Goal: Navigation & Orientation: Find specific page/section

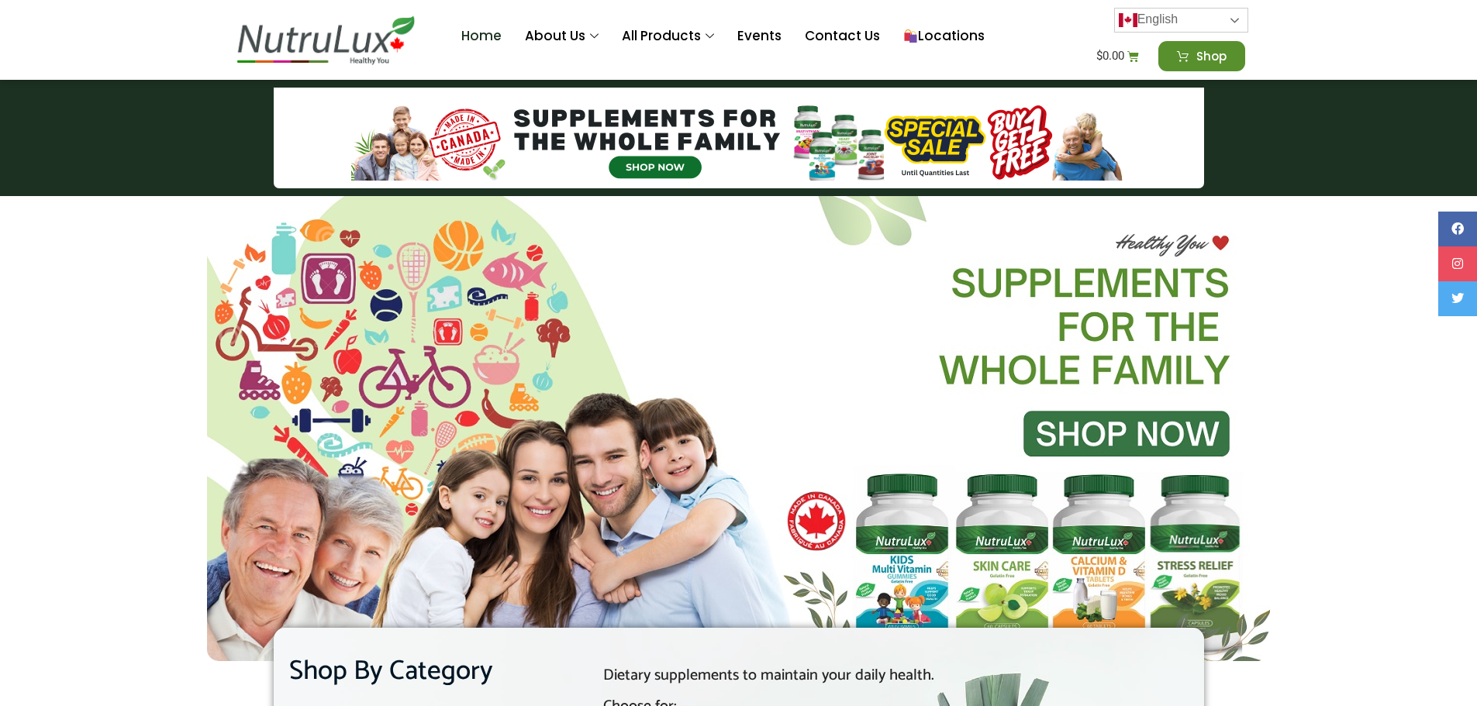
click at [1223, 27] on link "English" at bounding box center [1181, 20] width 134 height 25
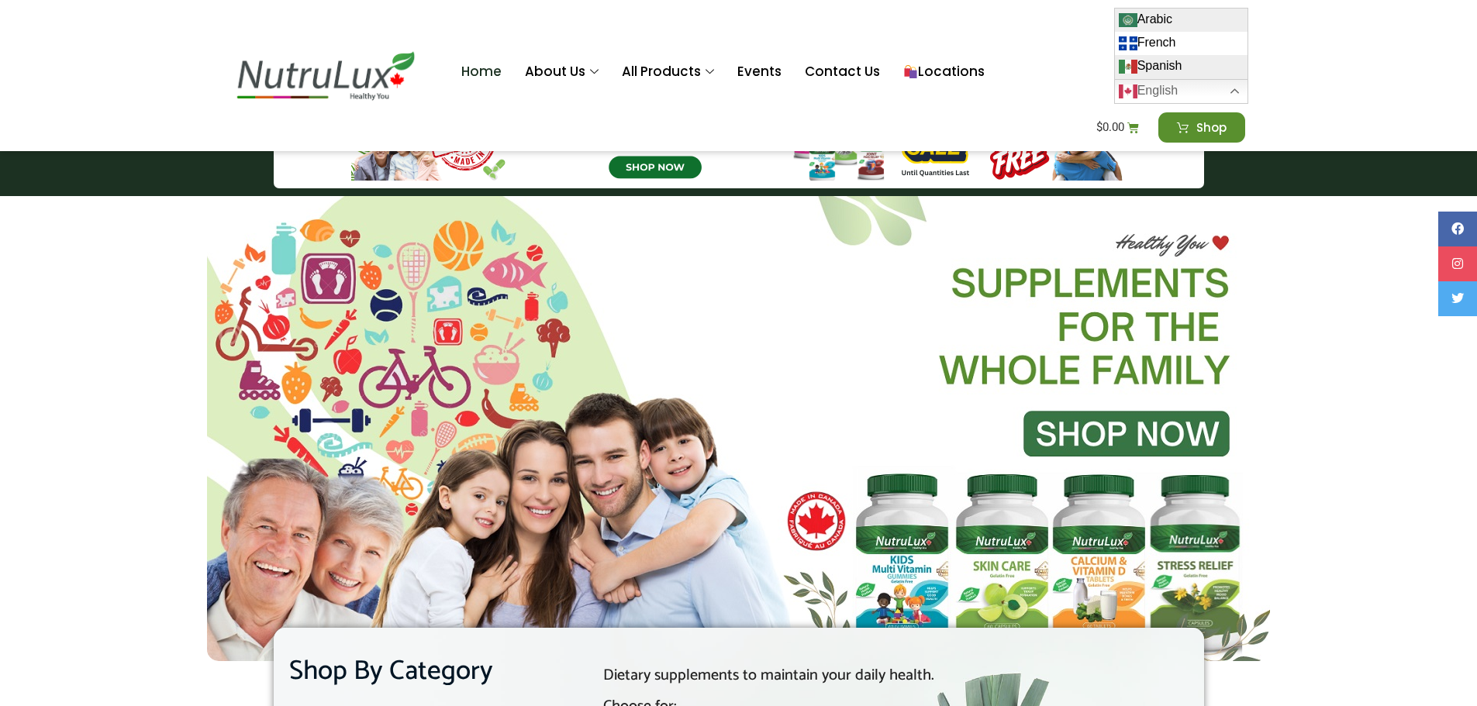
click at [1170, 49] on link "French" at bounding box center [1181, 43] width 133 height 23
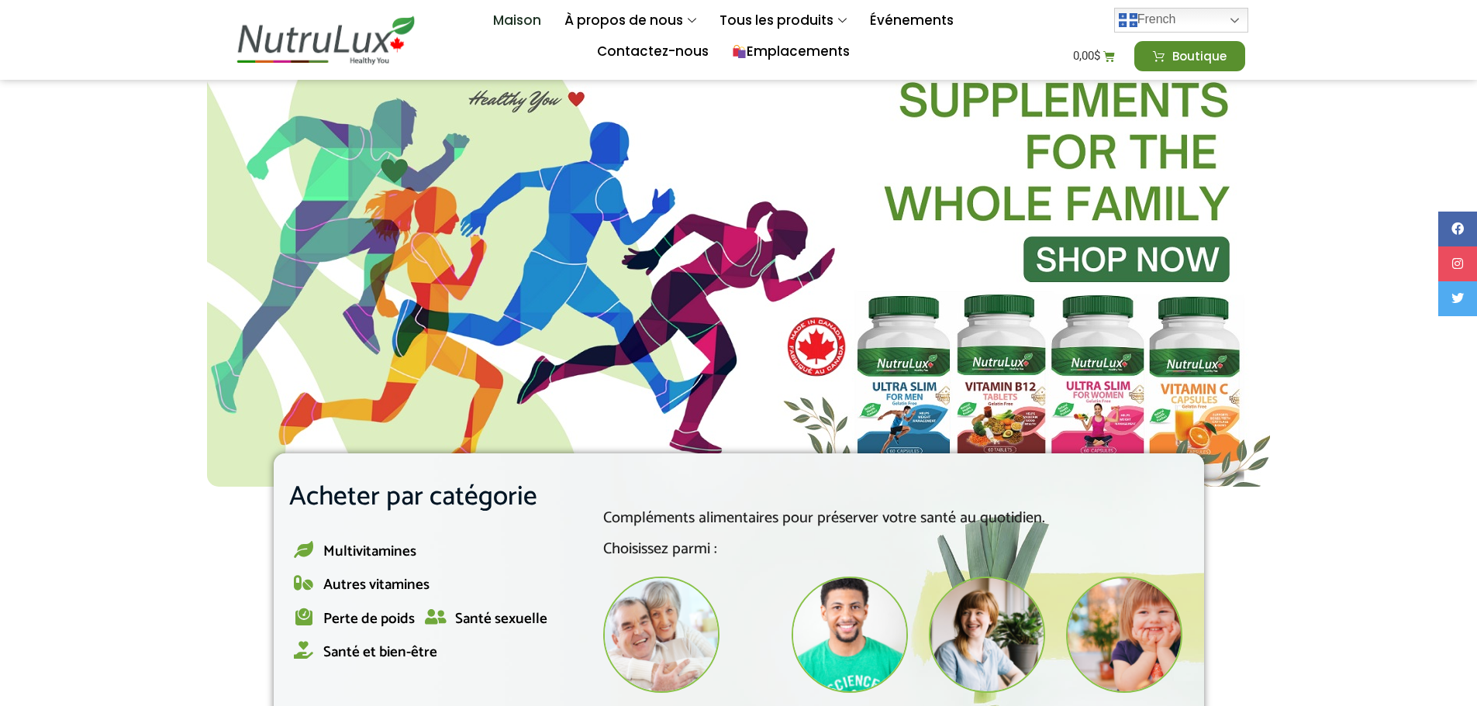
scroll to position [388, 0]
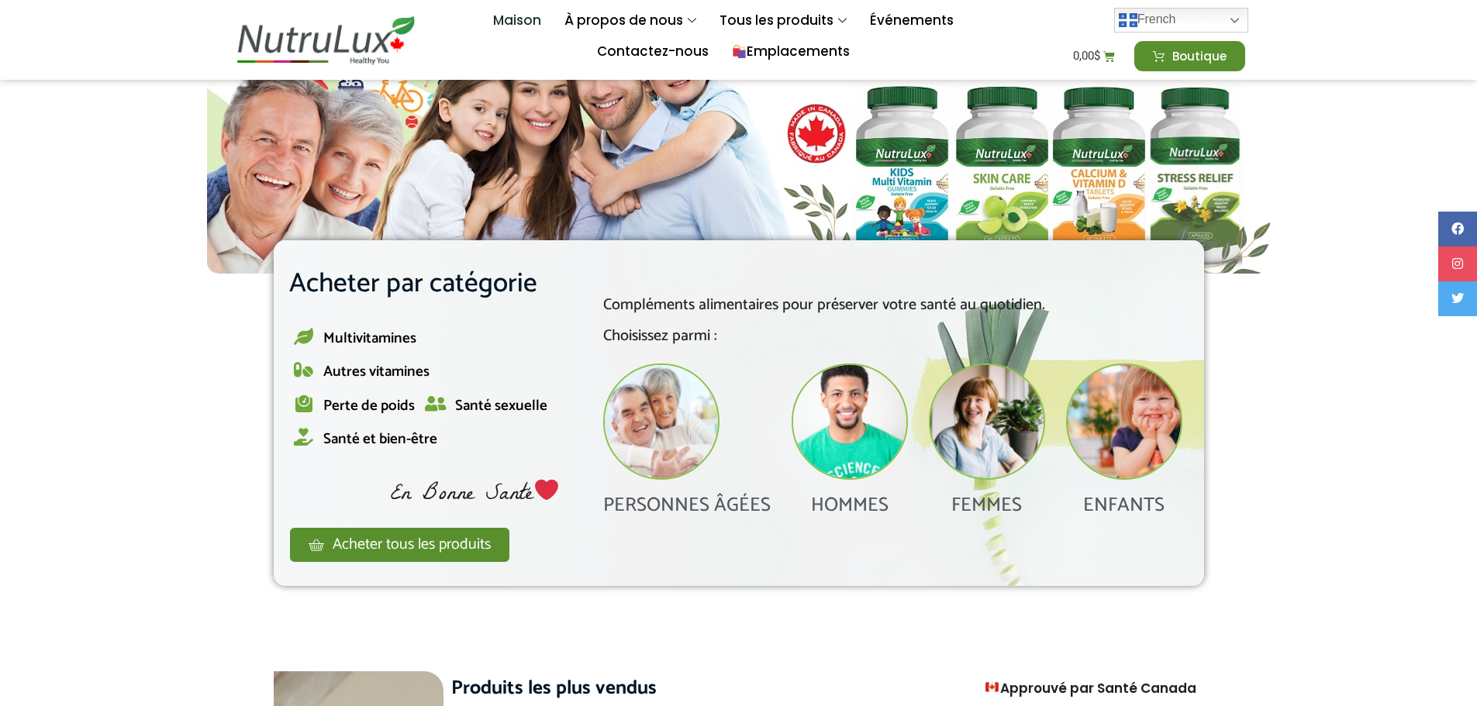
click at [1001, 506] on font "FEMMES" at bounding box center [986, 505] width 71 height 33
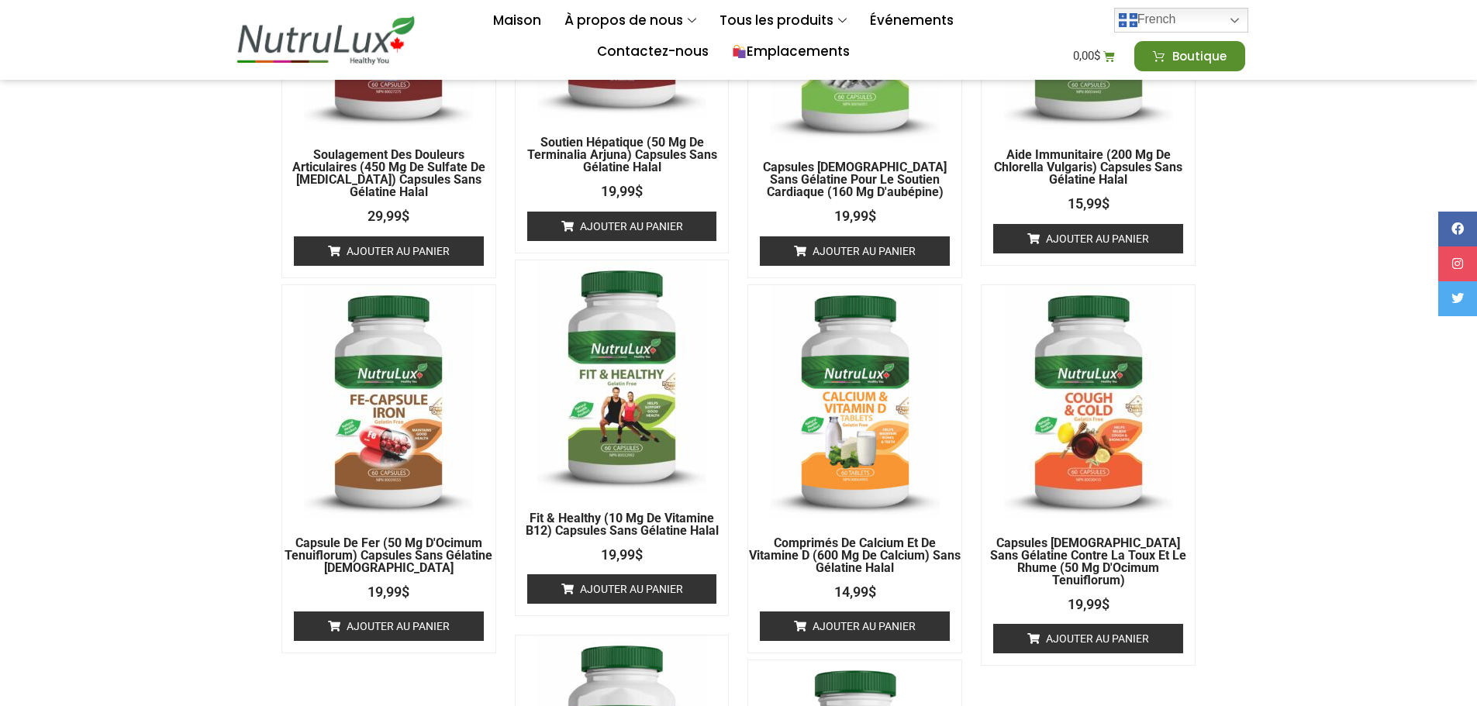
scroll to position [1705, 0]
